Goal: Task Accomplishment & Management: Use online tool/utility

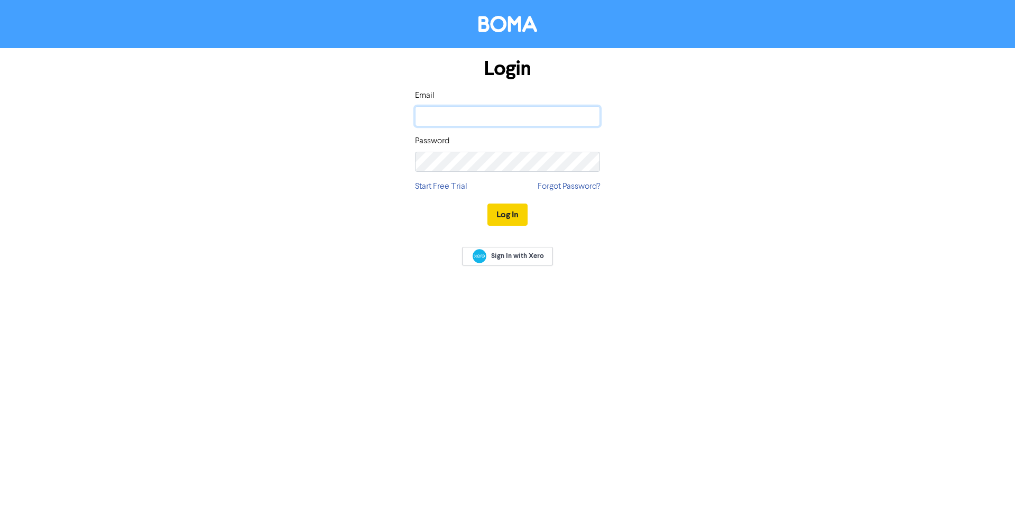
type input "[PERSON_NAME][EMAIL_ADDRESS][DOMAIN_NAME]"
click at [510, 213] on button "Log In" at bounding box center [508, 215] width 40 height 22
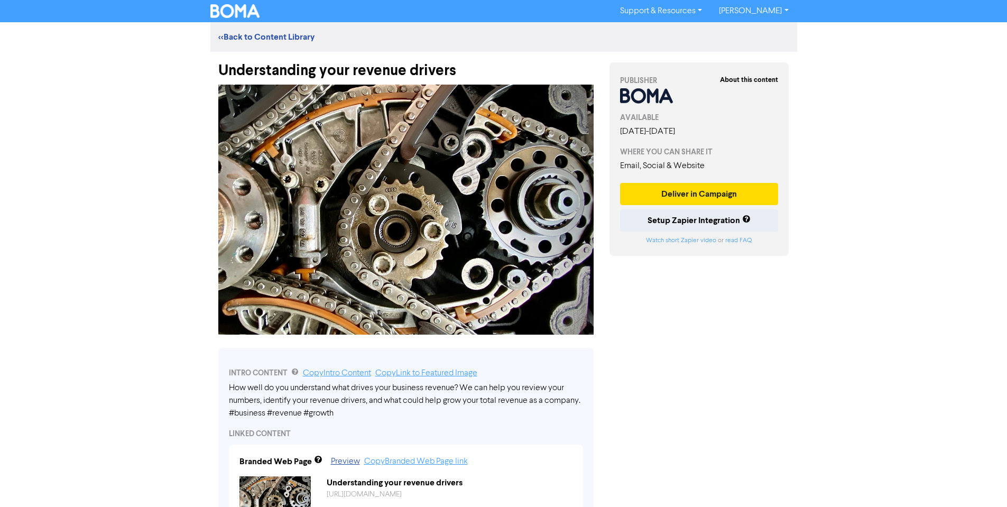
click at [863, 88] on div "Support & Resources Video Tutorials FAQ & Guides Marketing Education [PERSON_NA…" at bounding box center [503, 253] width 1007 height 507
drag, startPoint x: 218, startPoint y: 69, endPoint x: 509, endPoint y: 72, distance: 290.8
click at [509, 72] on div "Understanding your revenue drivers" at bounding box center [405, 65] width 375 height 27
copy div "Understanding your revenue drivers"
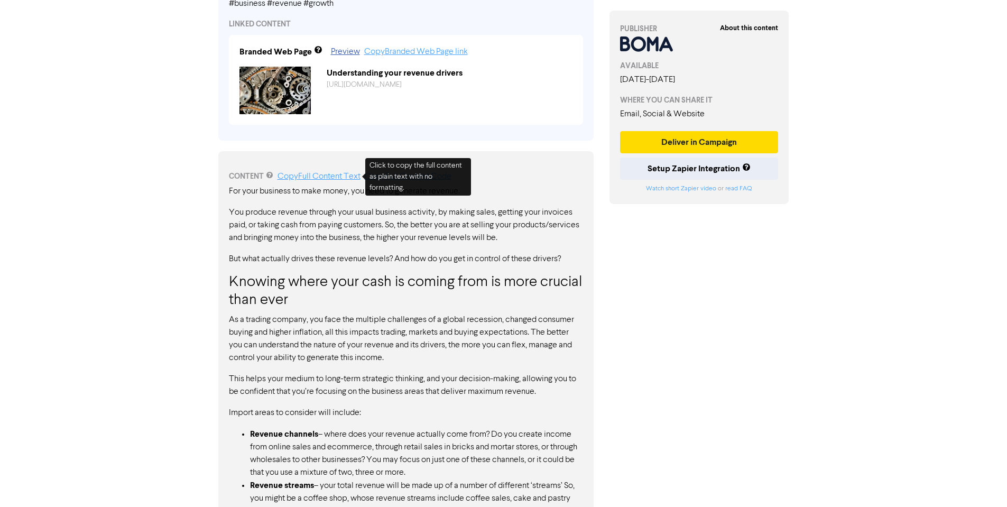
scroll to position [423, 0]
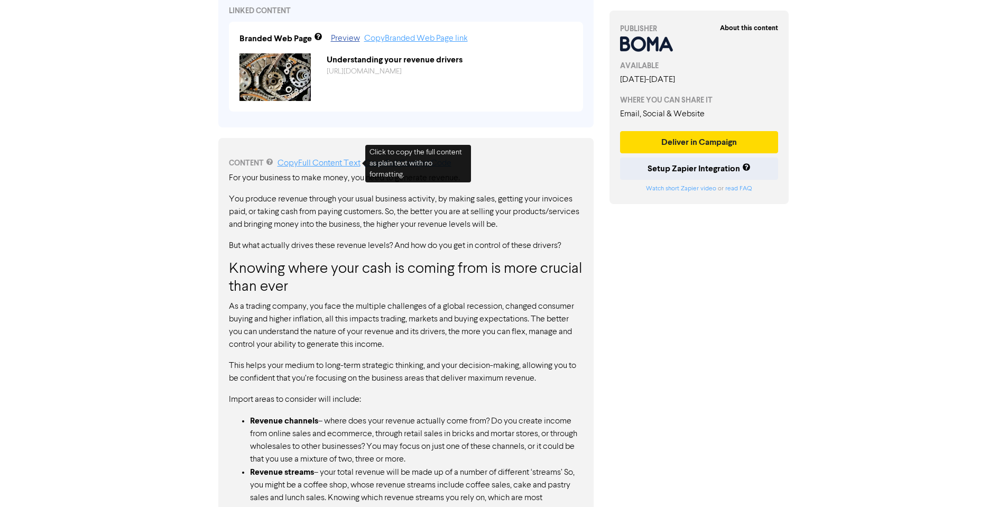
click at [320, 162] on link "Copy Full Content Text" at bounding box center [319, 163] width 83 height 8
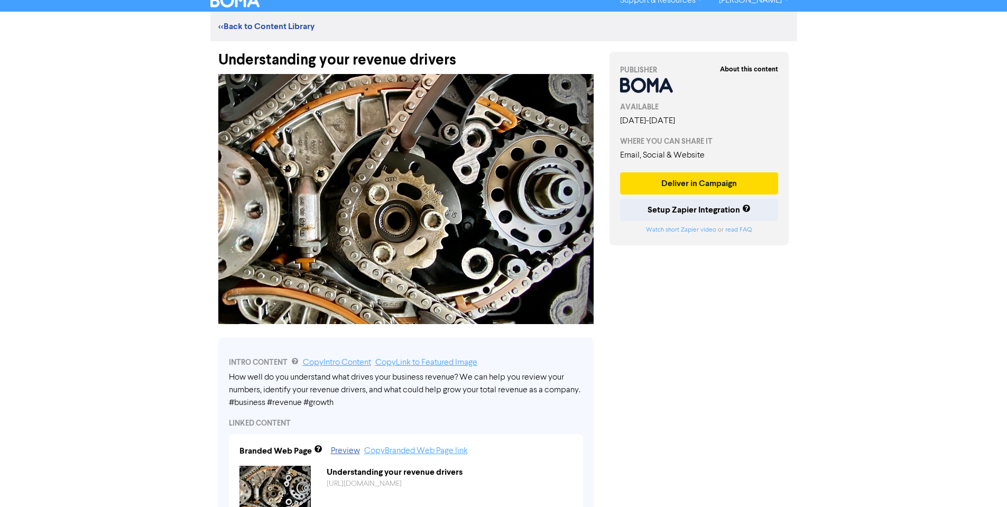
scroll to position [0, 0]
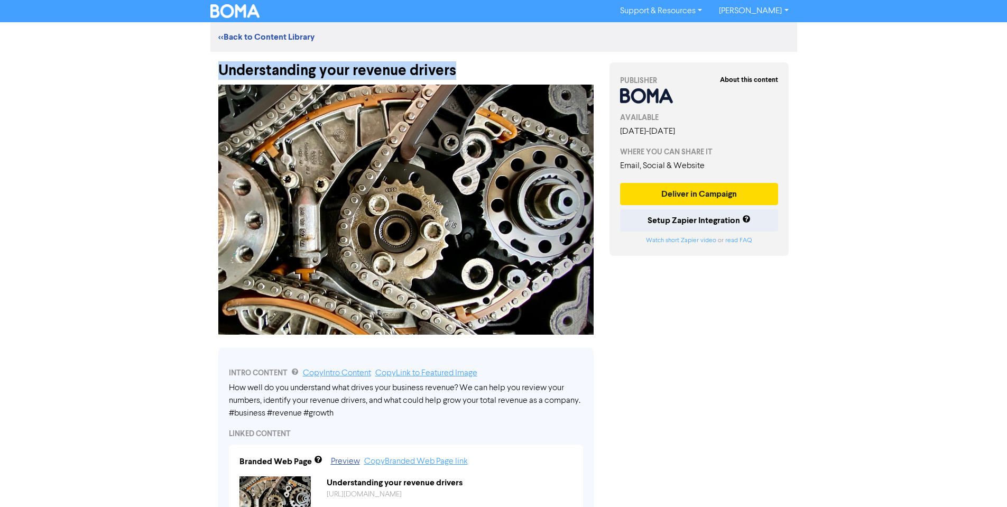
drag, startPoint x: 221, startPoint y: 68, endPoint x: 472, endPoint y: 76, distance: 250.7
click at [472, 76] on div "Understanding your revenue drivers" at bounding box center [405, 65] width 375 height 27
copy div "Understanding your revenue drivers"
drag, startPoint x: 228, startPoint y: 387, endPoint x: 417, endPoint y: 400, distance: 189.2
click at [417, 400] on div "INTRO CONTENT Copy Intro Content Copy Link to Featured Image How well do you un…" at bounding box center [405, 449] width 375 height 203
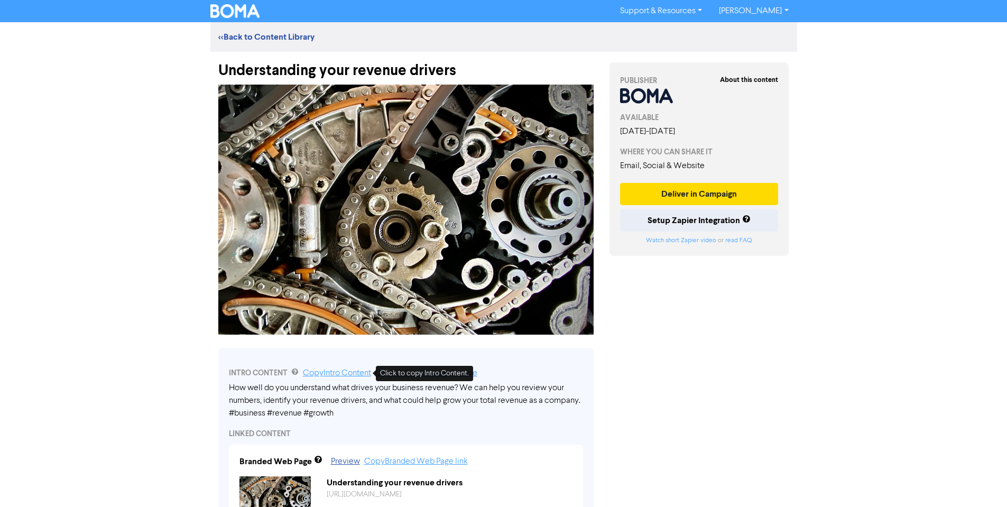
click at [330, 374] on link "Copy Intro Content" at bounding box center [337, 373] width 68 height 8
click at [375, 223] on img at bounding box center [405, 210] width 375 height 250
click at [708, 190] on button "Deliver in Campaign" at bounding box center [699, 194] width 159 height 22
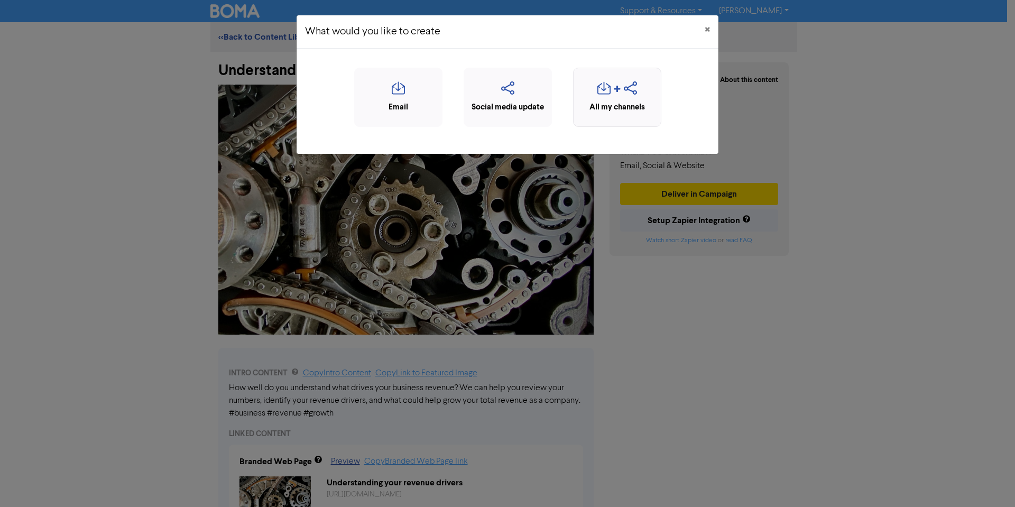
click at [604, 92] on icon "button" at bounding box center [604, 91] width 13 height 20
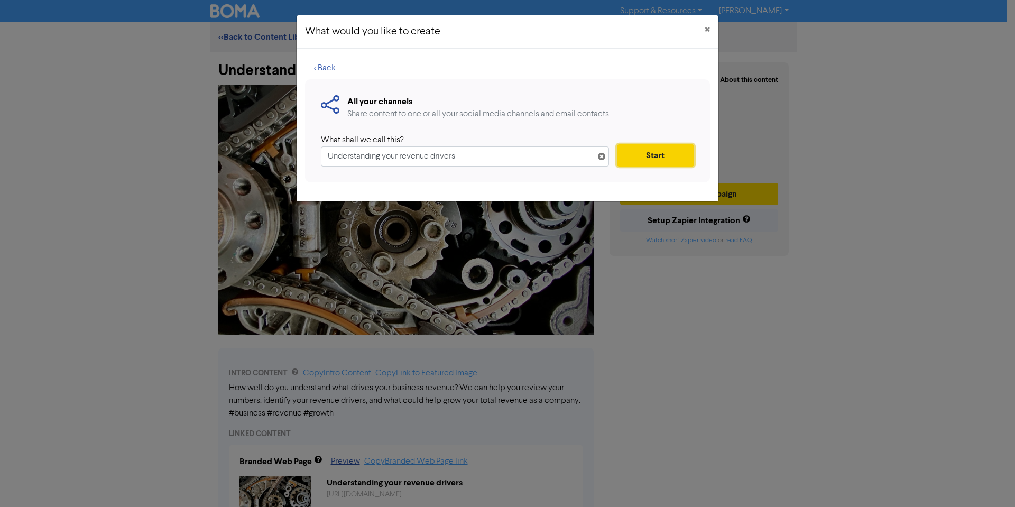
click at [644, 151] on button "Start" at bounding box center [655, 155] width 77 height 22
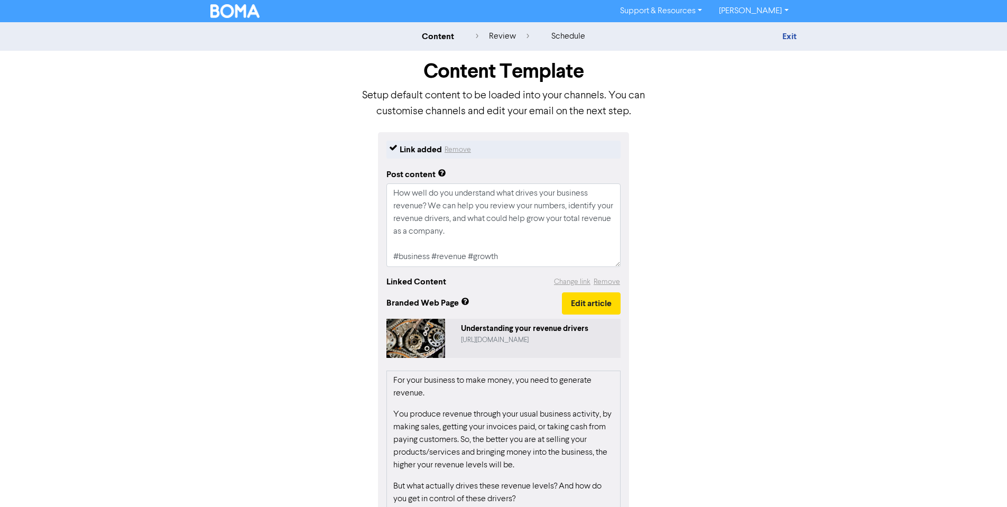
click at [399, 341] on object at bounding box center [416, 338] width 59 height 39
drag, startPoint x: 429, startPoint y: 205, endPoint x: 646, endPoint y: 234, distance: 218.1
click at [566, 205] on textarea "How well do you understand what drives your business revenue? We can help you r…" at bounding box center [504, 225] width 234 height 84
